Goal: Transaction & Acquisition: Subscribe to service/newsletter

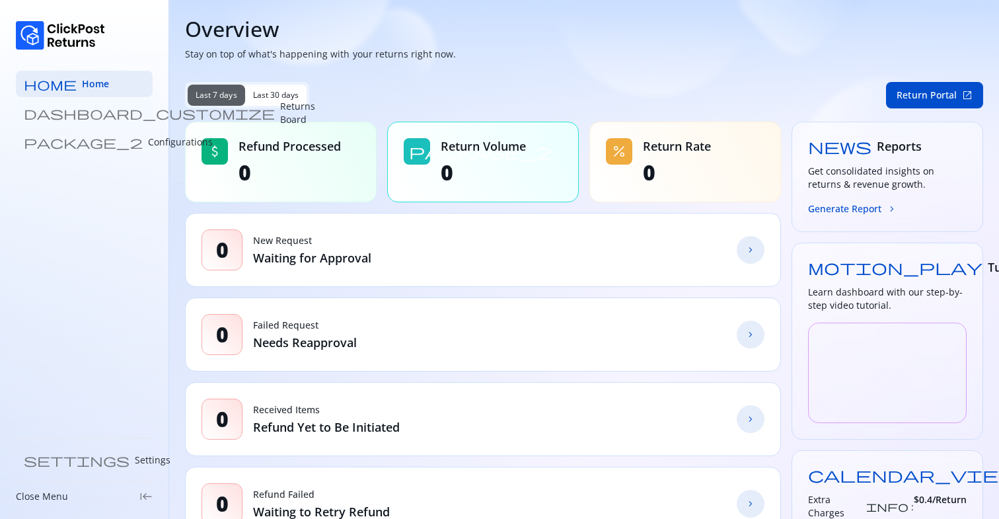
click at [280, 117] on p "Returns Board" at bounding box center [297, 113] width 35 height 26
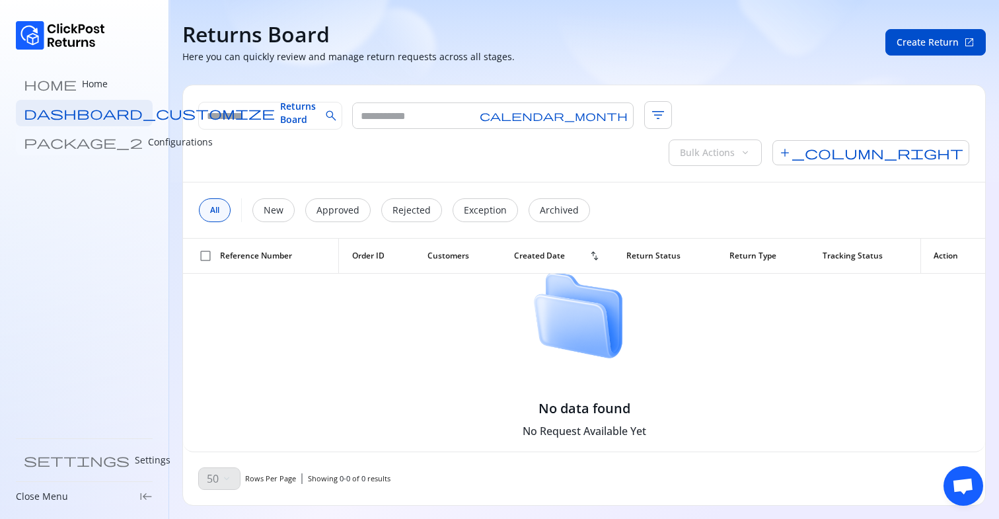
click at [71, 150] on link "package_2 Configurations" at bounding box center [84, 142] width 137 height 26
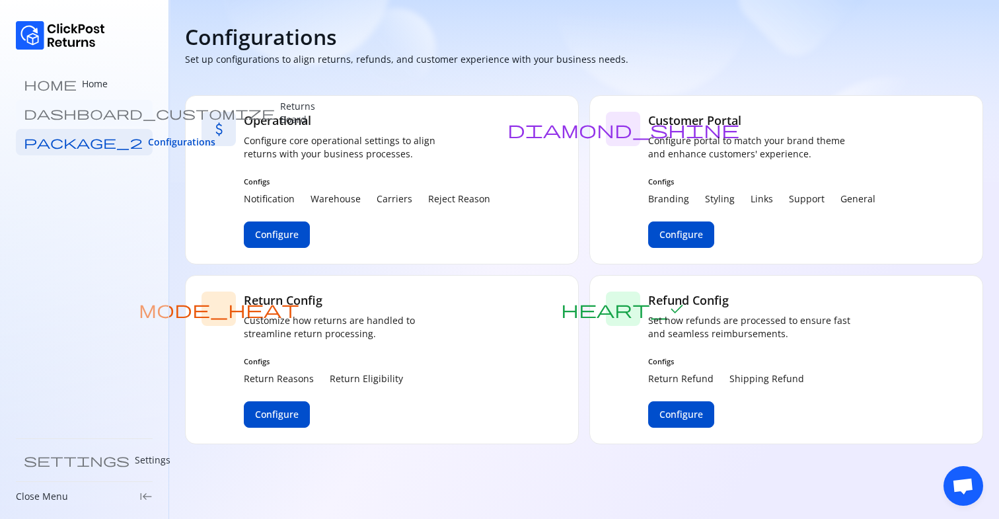
click at [280, 107] on p "Returns Board" at bounding box center [297, 113] width 35 height 26
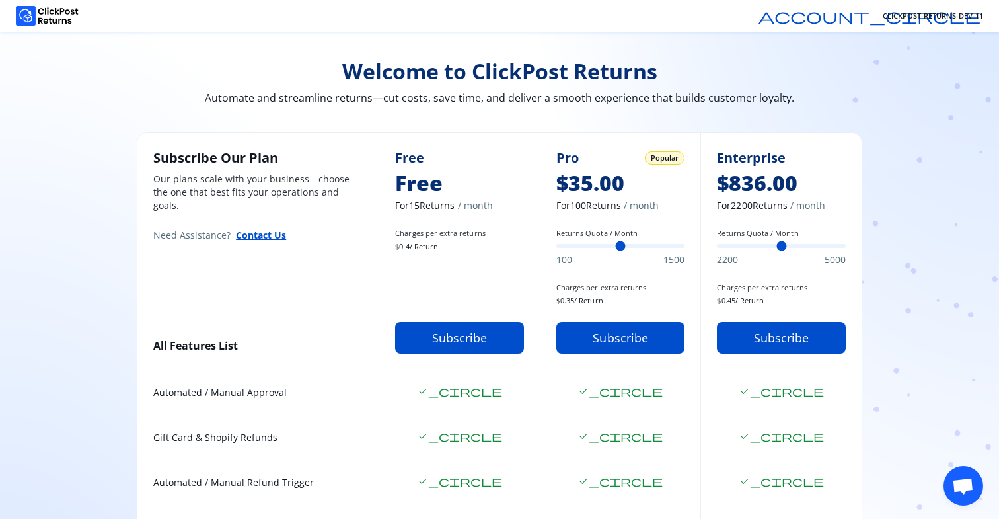
click at [924, 18] on span "CLICKPOST-RETURNS-DEV-11" at bounding box center [933, 16] width 100 height 11
click at [959, 15] on span "CLICKPOST-RETURNS-DEV-11" at bounding box center [933, 16] width 100 height 11
click at [868, 18] on span "account_circle" at bounding box center [870, 16] width 222 height 16
click at [947, 16] on span "CLICKPOST-RETURNS-DEV-11" at bounding box center [933, 16] width 100 height 11
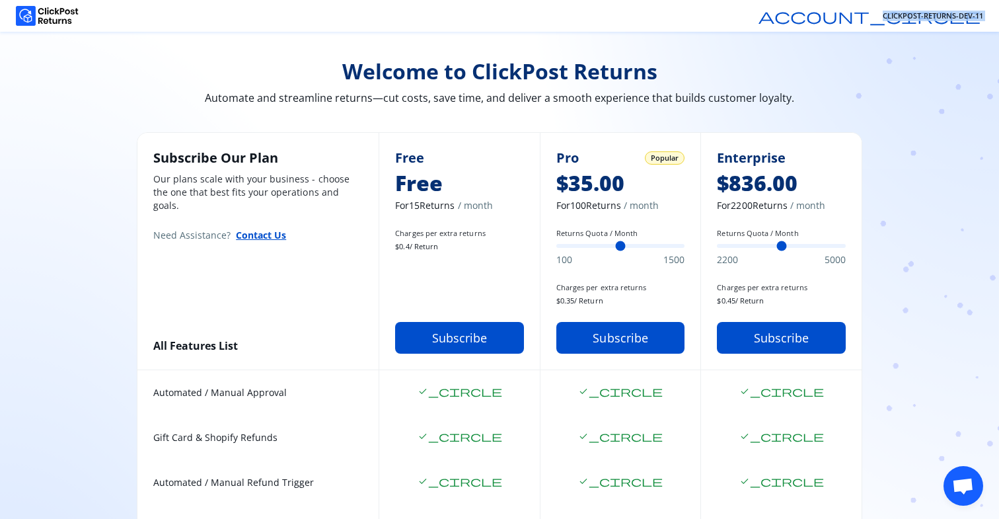
click at [947, 16] on span "CLICKPOST-RETURNS-DEV-11" at bounding box center [933, 16] width 100 height 11
click at [809, 15] on header "account_circle CLICKPOST-RETURNS-DEV-11" at bounding box center [499, 16] width 999 height 32
click at [447, 335] on button "Subscribe" at bounding box center [459, 338] width 129 height 32
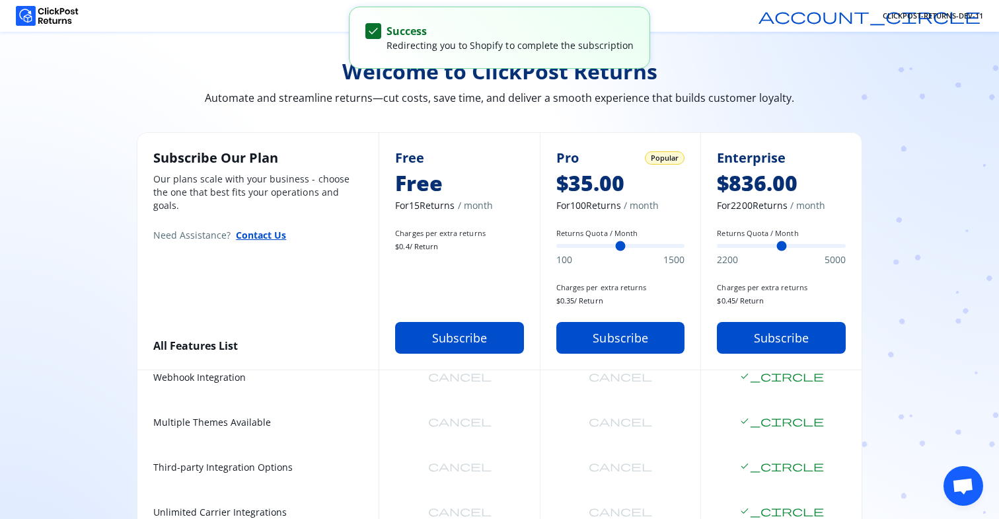
scroll to position [592, 0]
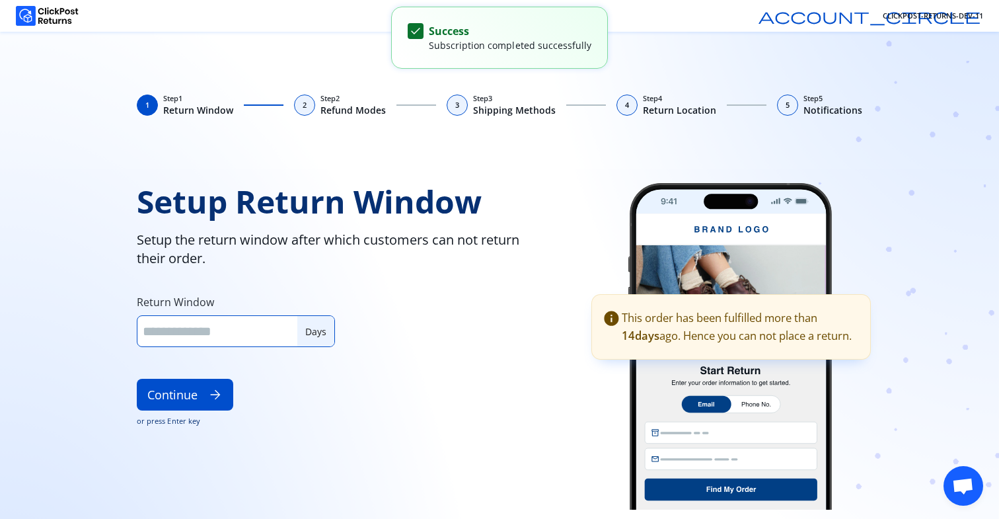
click at [243, 324] on input "**" at bounding box center [217, 331] width 149 height 18
click at [137, 379] on button "Continue arrow_forward" at bounding box center [185, 395] width 96 height 32
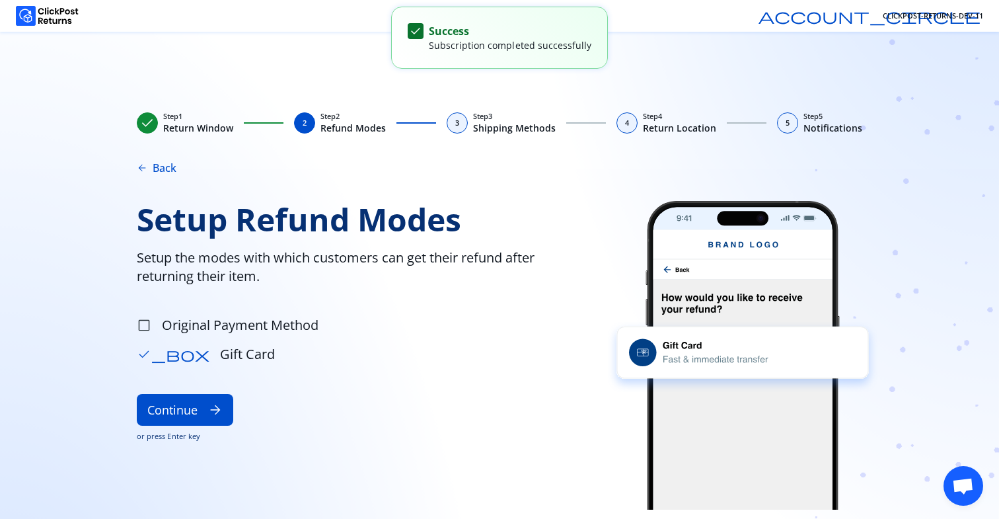
click at [416, 233] on span "Setup Refund Modes" at bounding box center [355, 219] width 437 height 37
click at [220, 357] on span "Gift Card" at bounding box center [247, 354] width 55 height 19
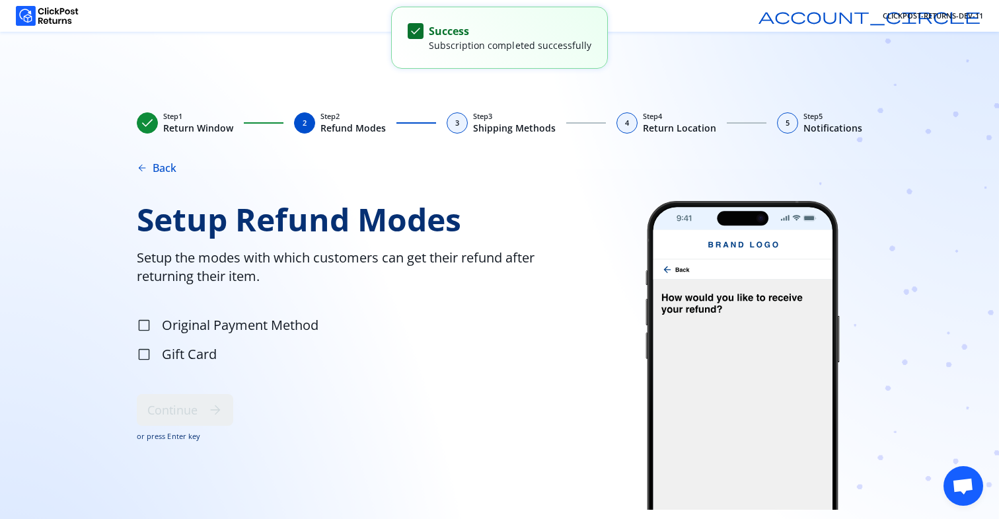
click at [194, 357] on span "Gift Card" at bounding box center [189, 354] width 55 height 19
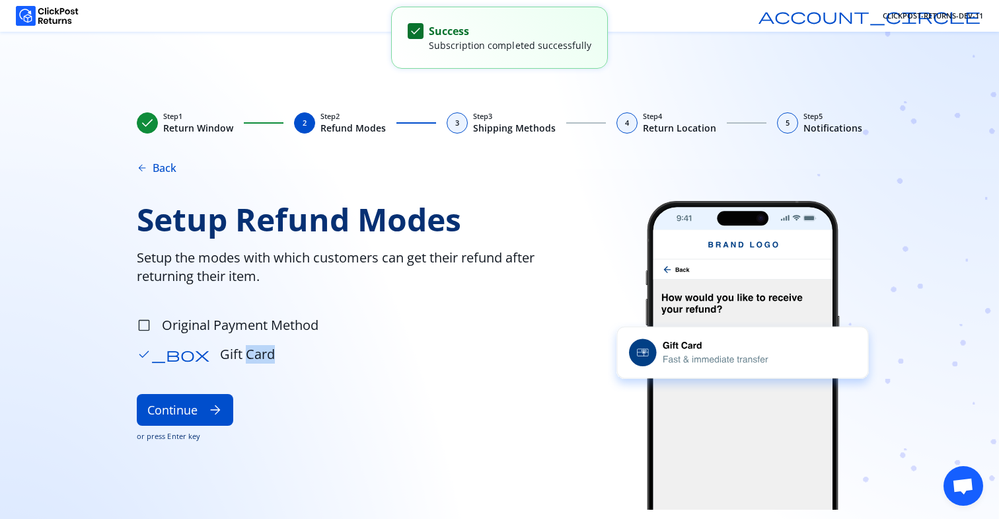
click at [220, 357] on span "Gift Card" at bounding box center [247, 354] width 55 height 19
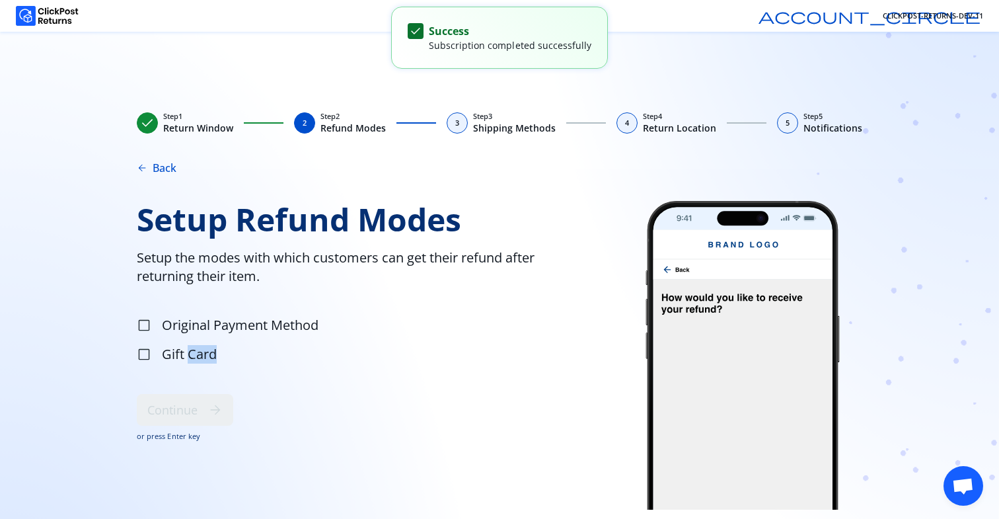
click at [194, 357] on span "Gift Card" at bounding box center [189, 354] width 55 height 19
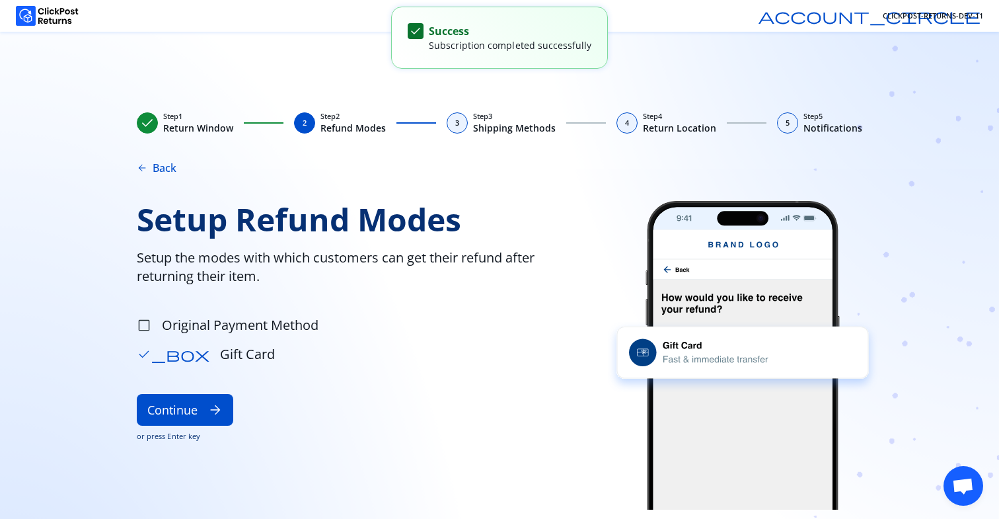
click at [233, 326] on span "Original Payment Method" at bounding box center [240, 325] width 157 height 19
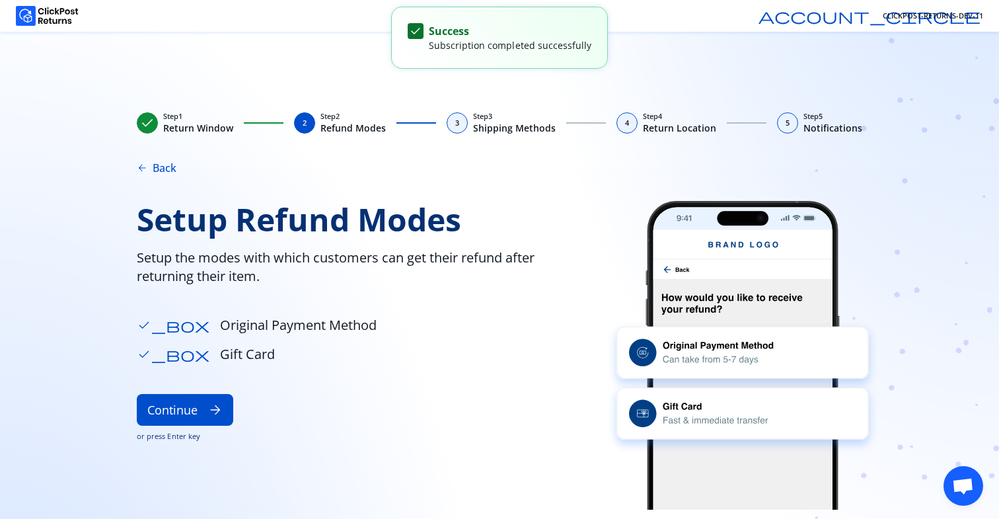
click at [233, 326] on span "Original Payment Method" at bounding box center [298, 325] width 157 height 19
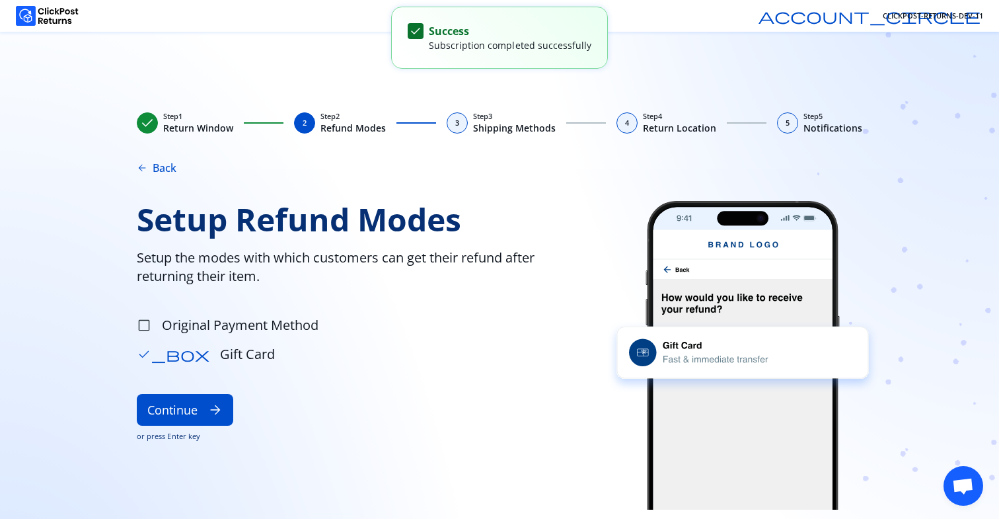
click at [137, 394] on button "Continue arrow_forward" at bounding box center [185, 410] width 96 height 32
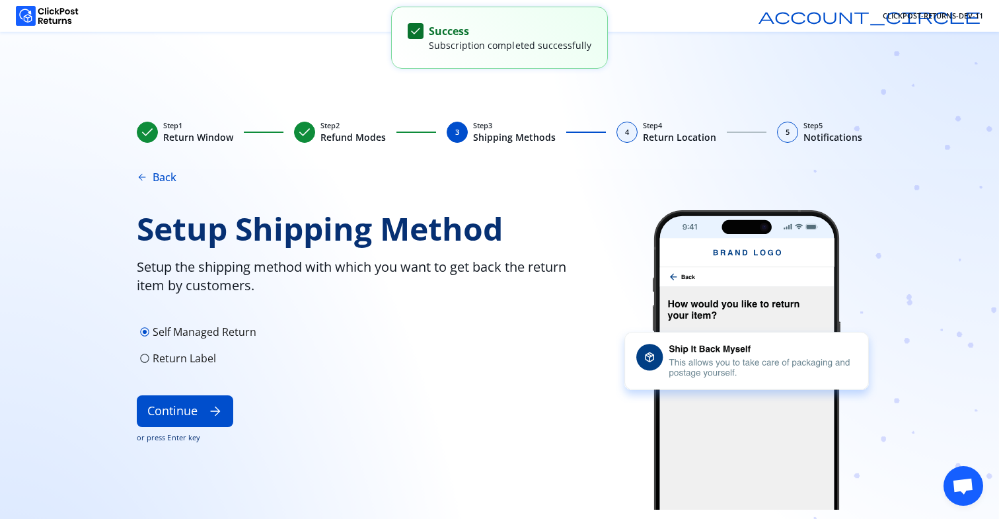
click at [197, 356] on p "Return Label" at bounding box center [184, 358] width 63 height 16
click at [219, 334] on p "Self Managed Return" at bounding box center [205, 332] width 104 height 16
click at [178, 362] on p "Return Label" at bounding box center [184, 358] width 63 height 16
click at [206, 332] on p "Self Managed Return" at bounding box center [205, 332] width 104 height 16
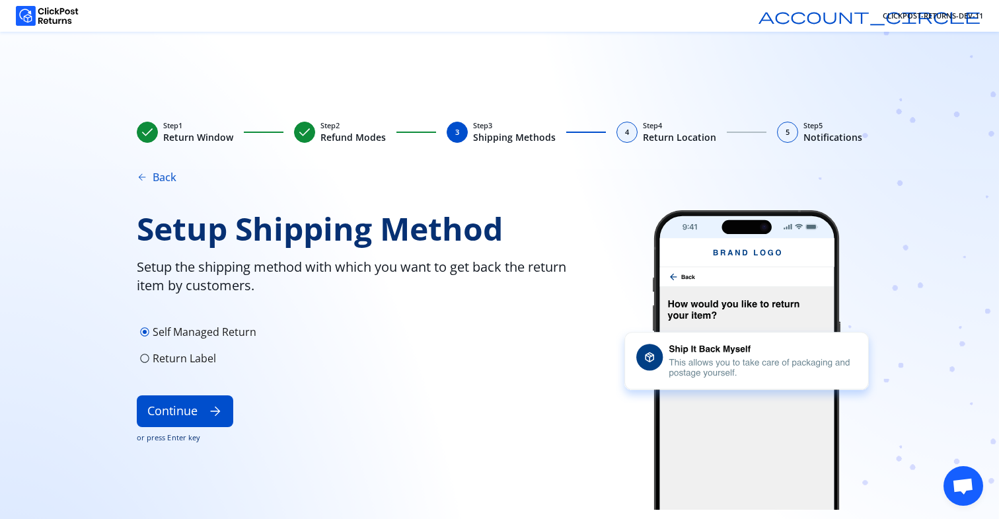
click at [169, 178] on button "arrow_back Back" at bounding box center [157, 177] width 40 height 16
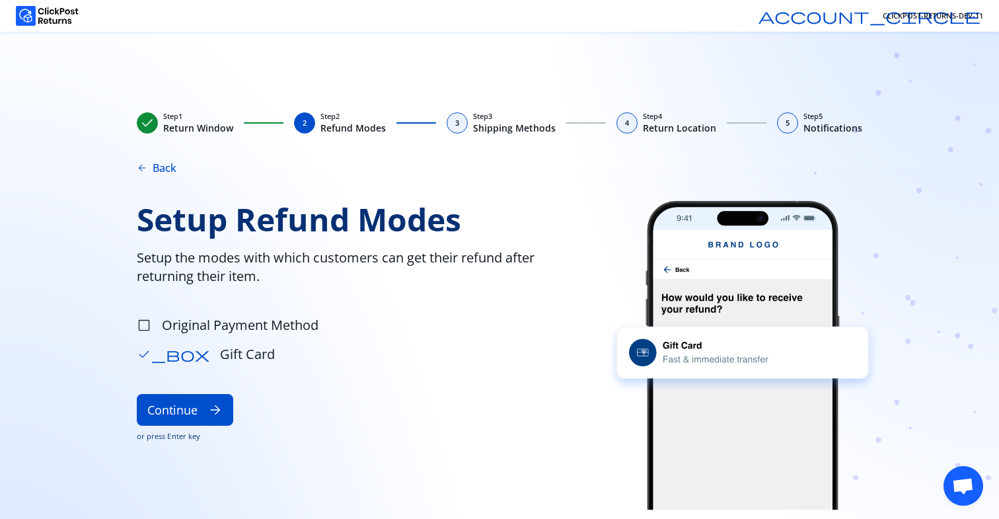
click at [209, 331] on span "Original Payment Method" at bounding box center [240, 325] width 157 height 19
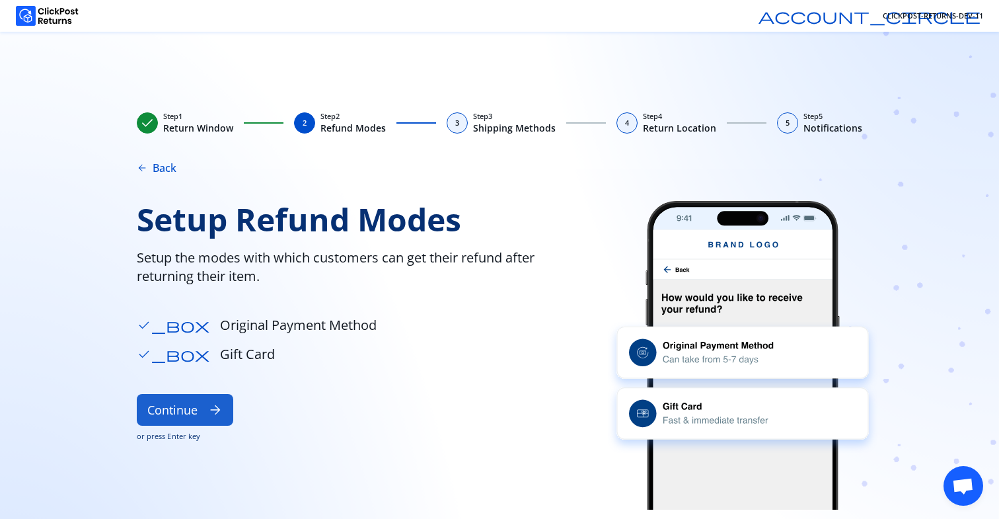
click at [180, 416] on button "Continue arrow_forward" at bounding box center [185, 410] width 96 height 32
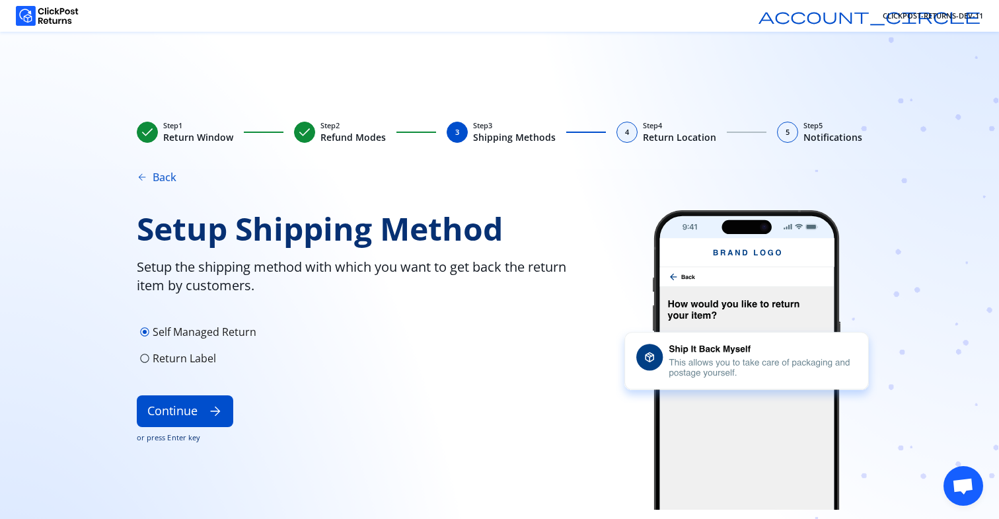
click at [157, 180] on button "arrow_back Back" at bounding box center [157, 177] width 40 height 16
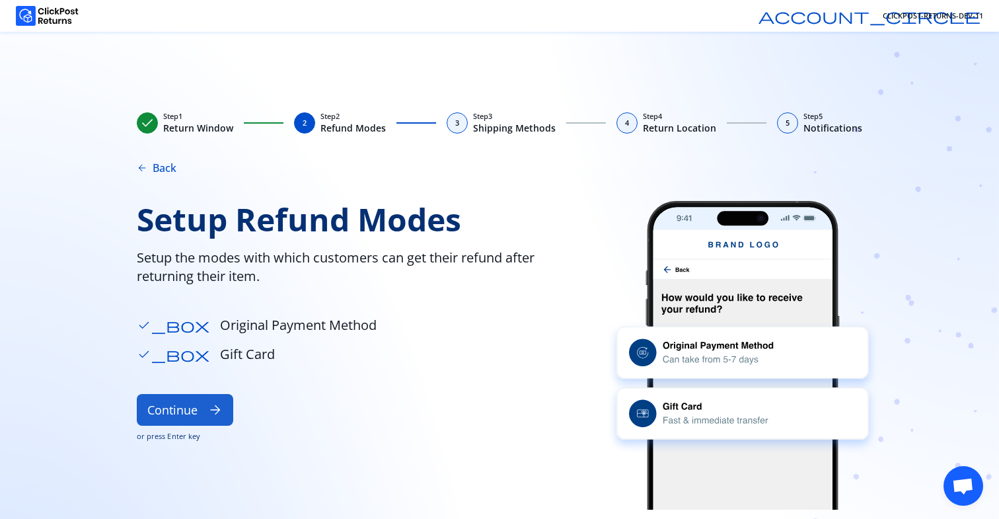
click at [176, 415] on button "Continue arrow_forward" at bounding box center [185, 410] width 96 height 32
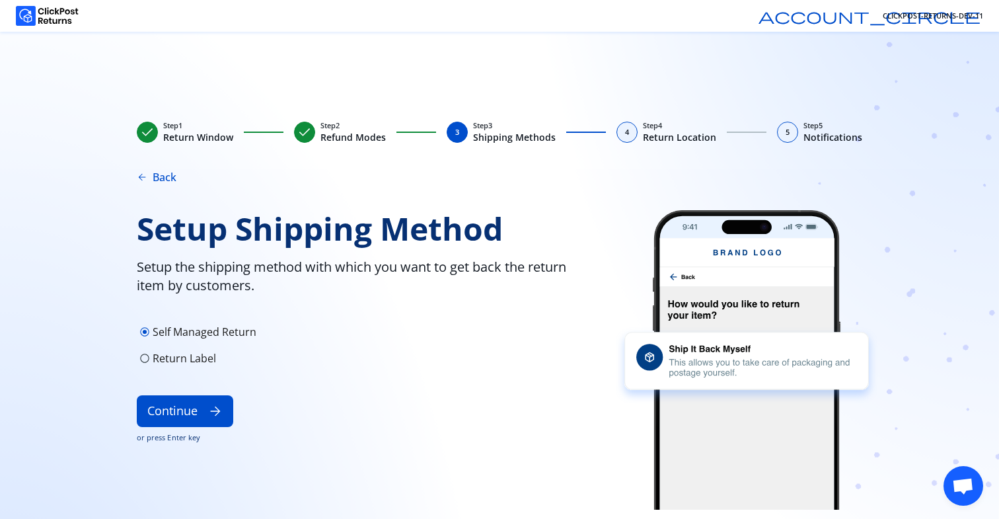
click at [203, 360] on p "Return Label" at bounding box center [184, 358] width 63 height 16
click at [202, 408] on button "Continue arrow_forward" at bounding box center [185, 411] width 96 height 32
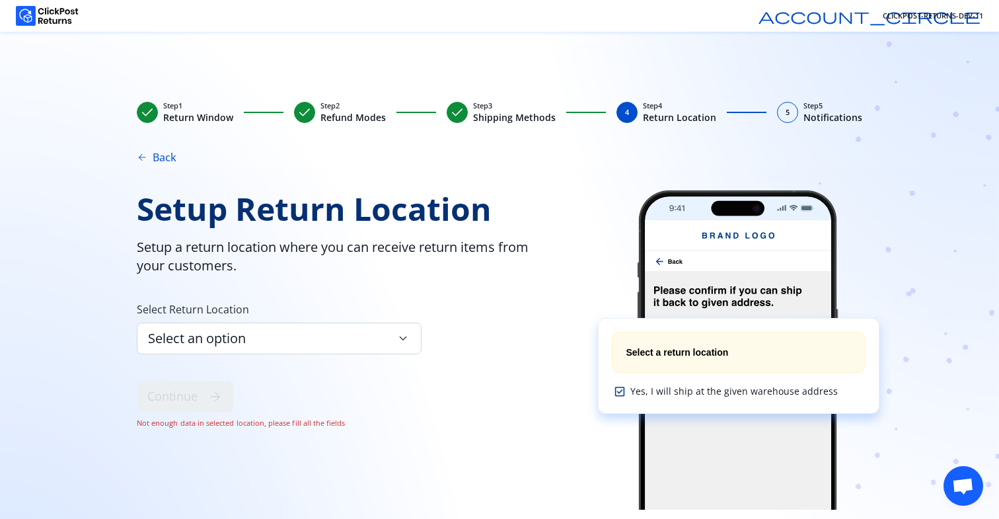
click at [158, 163] on button "arrow_back Back" at bounding box center [157, 157] width 40 height 16
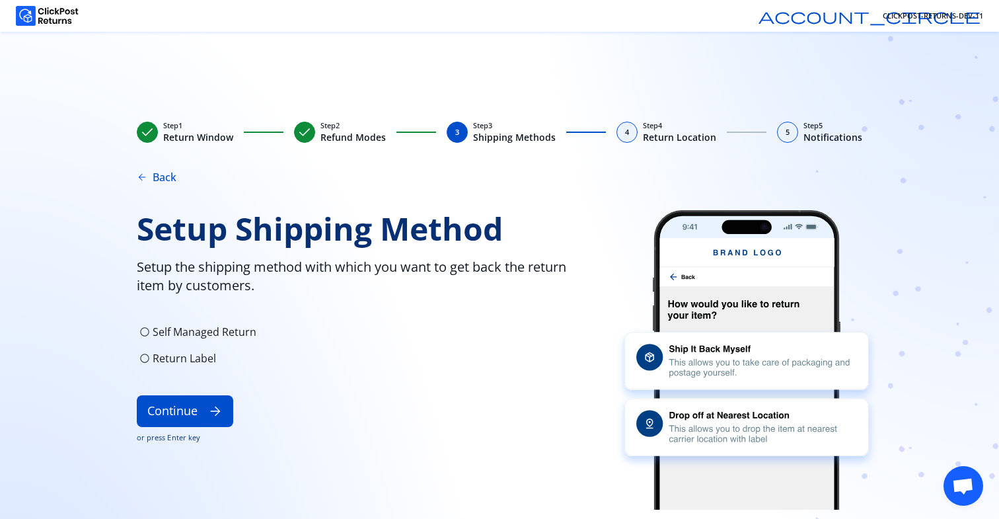
click at [182, 365] on p "Return Label" at bounding box center [184, 358] width 63 height 16
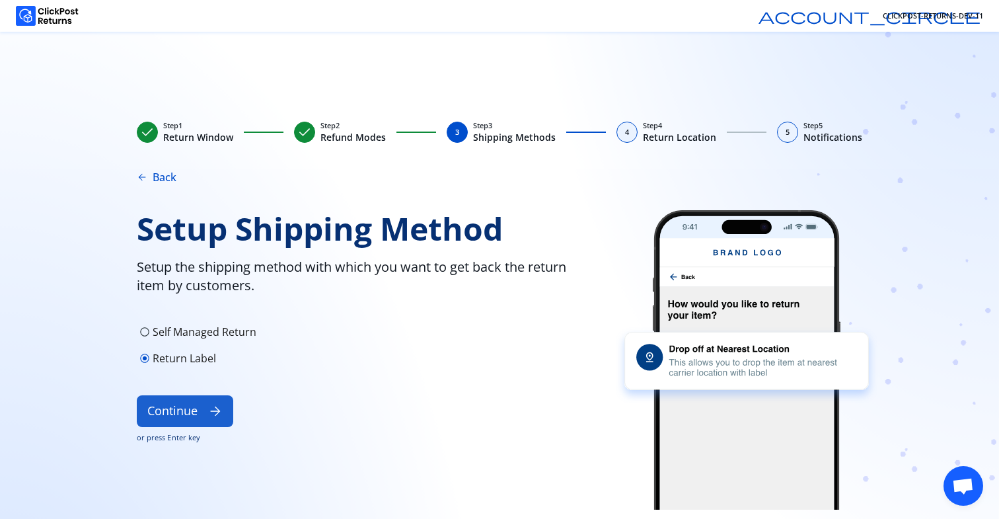
click at [194, 412] on button "Continue arrow_forward" at bounding box center [185, 411] width 96 height 32
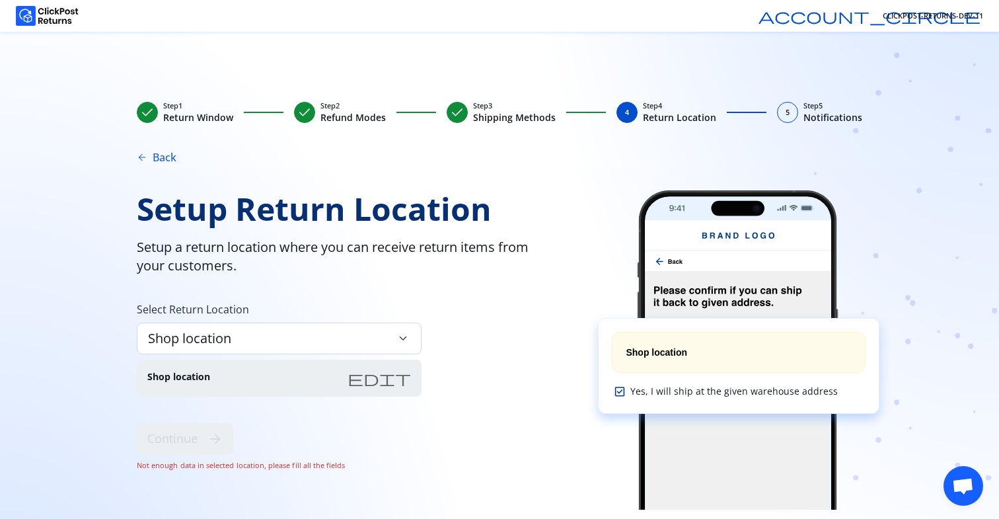
click at [152, 154] on button "arrow_back Back" at bounding box center [157, 157] width 40 height 16
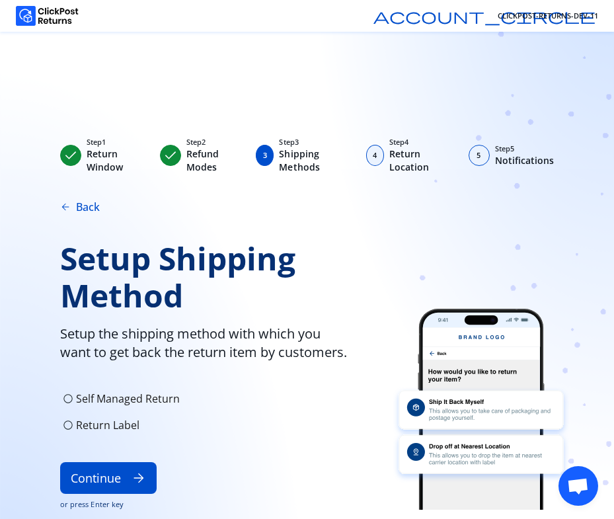
click at [383, 156] on div "4" at bounding box center [375, 155] width 18 height 21
click at [133, 472] on span "arrow_forward" at bounding box center [139, 477] width 15 height 15
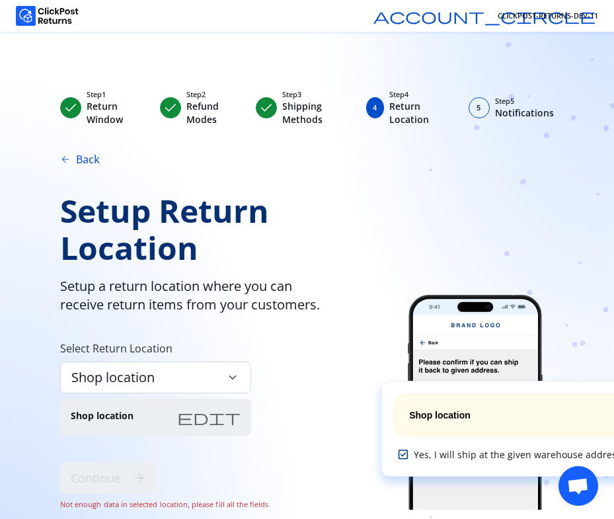
click at [89, 161] on button "arrow_back Back" at bounding box center [80, 159] width 40 height 16
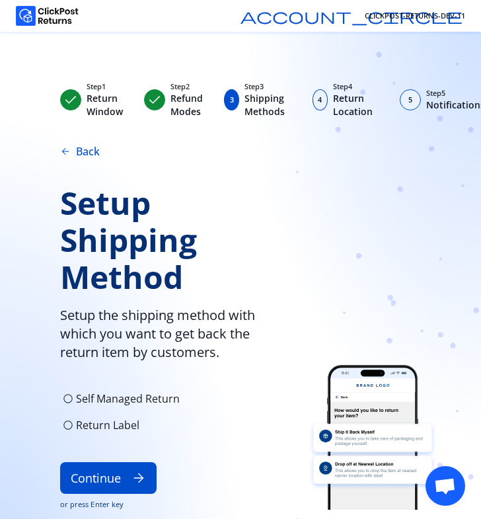
click at [132, 394] on p "Self Managed Return" at bounding box center [128, 399] width 104 height 16
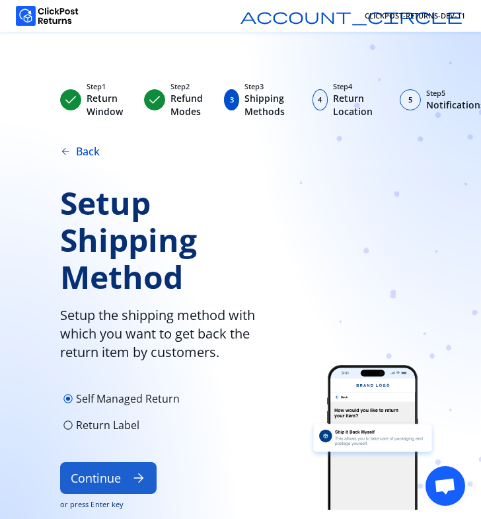
click at [117, 467] on button "Continue arrow_forward" at bounding box center [108, 478] width 96 height 32
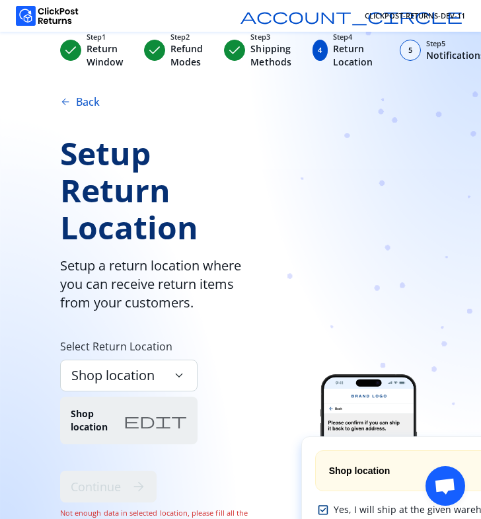
click at [66, 102] on span "arrow_back" at bounding box center [65, 101] width 11 height 11
